Goal: Information Seeking & Learning: Check status

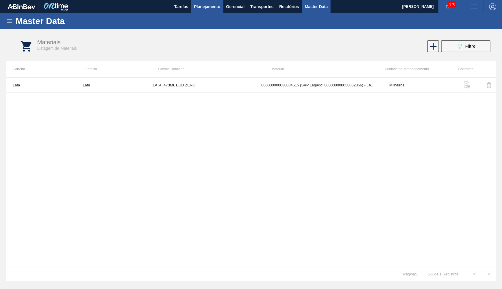
click at [209, 4] on span "Planejamento" at bounding box center [207, 6] width 26 height 7
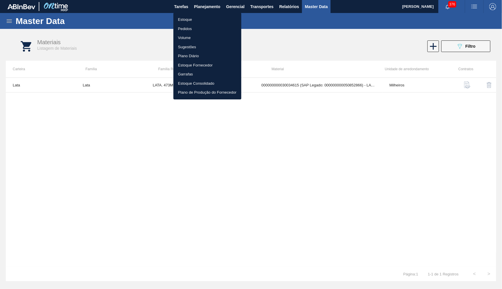
click at [197, 18] on li "Estoque" at bounding box center [207, 19] width 68 height 9
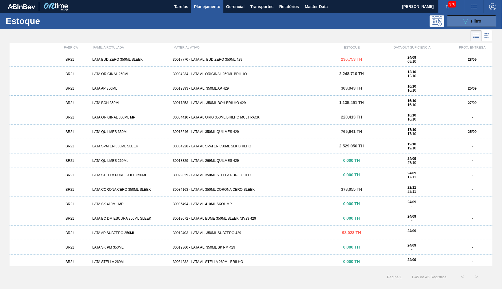
click at [470, 25] on button "089F7B8B-B2A5-4AFE-B5C0-19BA573D28AC Filtro" at bounding box center [471, 21] width 49 height 12
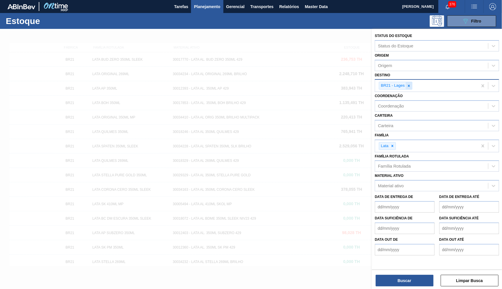
click at [411, 85] on div at bounding box center [409, 85] width 6 height 7
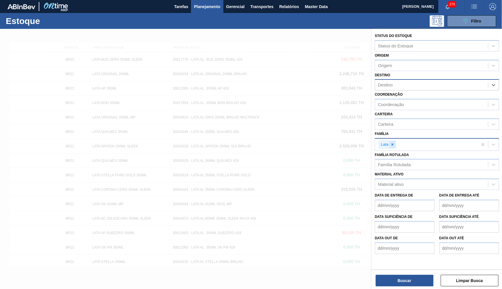
click at [395, 141] on div at bounding box center [392, 144] width 6 height 7
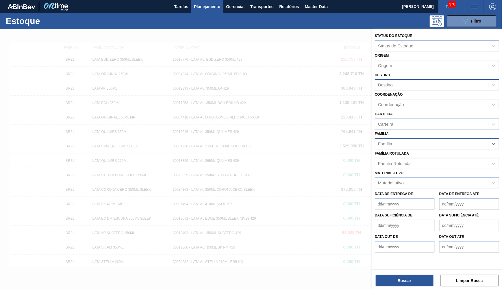
click at [393, 158] on div "Família Rotulada" at bounding box center [437, 163] width 124 height 11
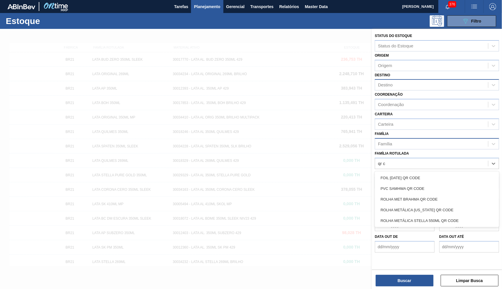
type Rotulada "qr co"
click at [437, 194] on div "ROLHA MET BRAHMA QR CODE" at bounding box center [437, 199] width 124 height 11
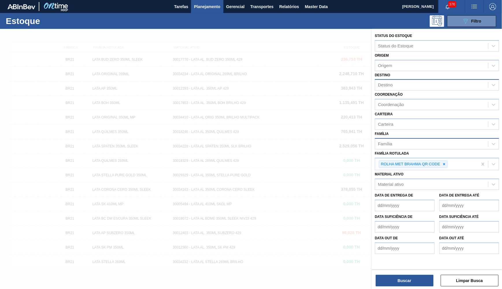
click at [413, 288] on div "Status do Estoque Status do Estoque Origem Origem Destino Destino Coordenação C…" at bounding box center [437, 159] width 130 height 261
click at [408, 284] on button "Buscar" at bounding box center [405, 281] width 58 height 12
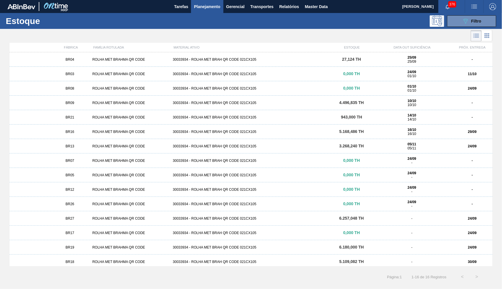
click at [271, 65] on div "BR04 ROLHA MET BRAHMA QR CODE 30033934 - ROLHA MET BRAH QR CODE 021CX105 27,124…" at bounding box center [251, 59] width 483 height 14
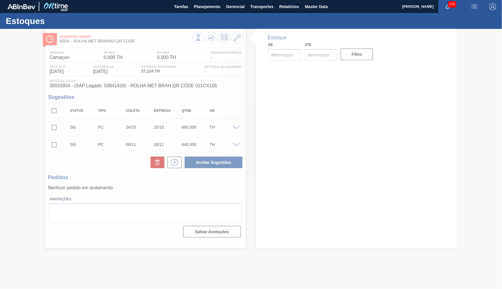
type input "24/09/2025"
type input "30/11/2025"
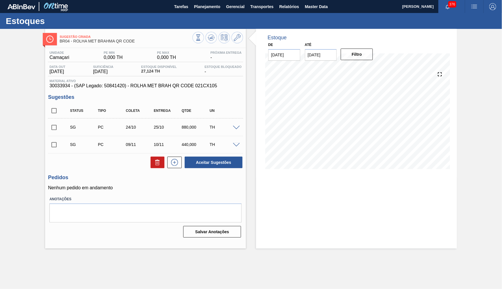
click at [63, 88] on div "Unidade Camaçari PE MIN 0,000 TH PE MAX 0,000 TH Próxima Entrega - Data out 25/…" at bounding box center [145, 144] width 201 height 192
drag, startPoint x: 58, startPoint y: 86, endPoint x: 44, endPoint y: 86, distance: 14.7
click at [44, 86] on div "Sugestão Criada BR04 - ROLHA MET BRAHMA QR CODE Unidade Camaçari PE MIN 0,000 T…" at bounding box center [251, 139] width 502 height 220
copy span "30033934"
drag, startPoint x: 121, startPoint y: 85, endPoint x: 225, endPoint y: 85, distance: 103.8
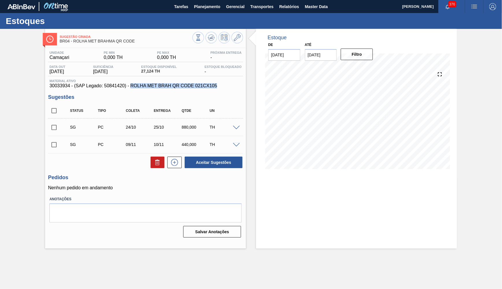
click at [225, 85] on span "30033934 - (SAP Legado: 50841420) - ROLHA MET BRAH QR CODE 021CX105" at bounding box center [145, 85] width 192 height 5
copy span "ROLHA MET BRAH QR CODE 021CX105"
click at [108, 87] on span "30033934 - (SAP Legado: 50841420) - ROLHA MET BRAH QR CODE 021CX105" at bounding box center [145, 85] width 192 height 5
copy span "50841420"
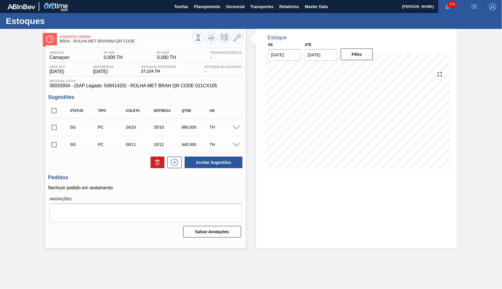
click at [29, 106] on div "Sugestão Criada BR04 - ROLHA MET BRAHMA QR CODE Unidade Camaçari PE MIN 0,000 T…" at bounding box center [251, 139] width 502 height 220
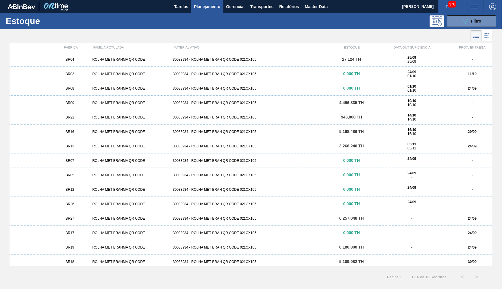
scroll to position [17, 0]
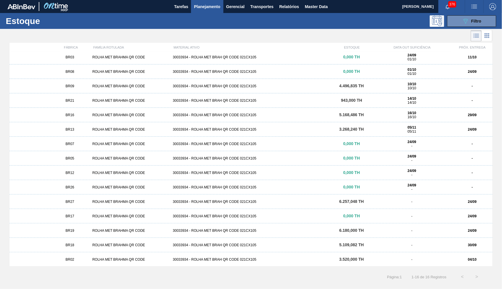
click at [0, 116] on div "FÁBRICA FAMÍLIA ROTULADA MATERIAL ATIVO ESTOQUE DATA OUT SUFICIÊNCIA PRÓX. ENTR…" at bounding box center [251, 154] width 502 height 223
click at [276, 28] on div "Estoque 089F7B8B-B2A5-4AFE-B5C0-19BA573D28AC Filtro" at bounding box center [251, 21] width 502 height 16
